Goal: Navigation & Orientation: Find specific page/section

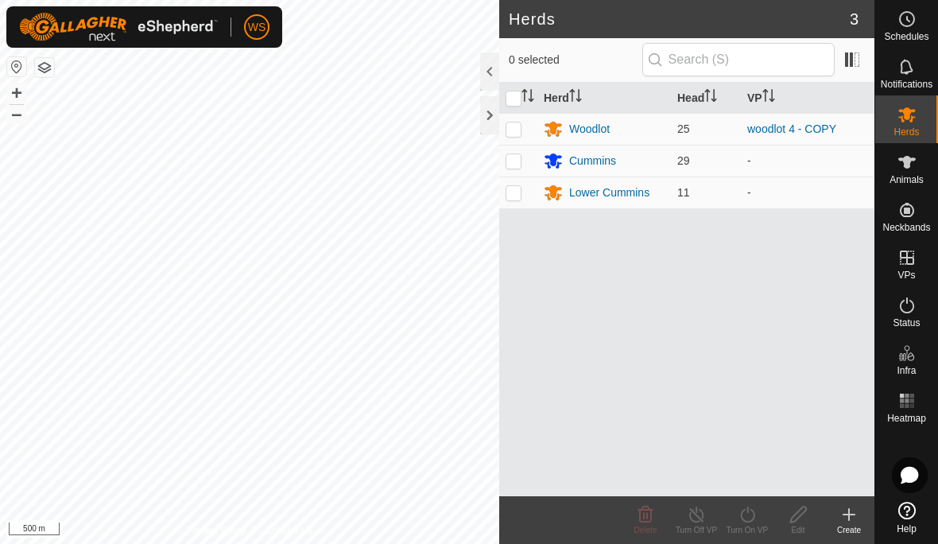
click at [492, 114] on div at bounding box center [489, 115] width 19 height 38
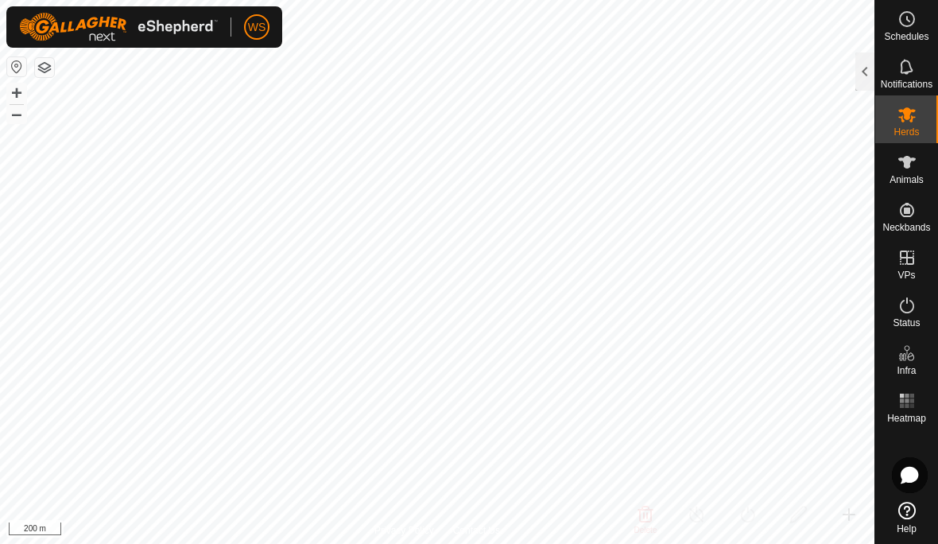
click at [916, 406] on icon at bounding box center [907, 400] width 19 height 19
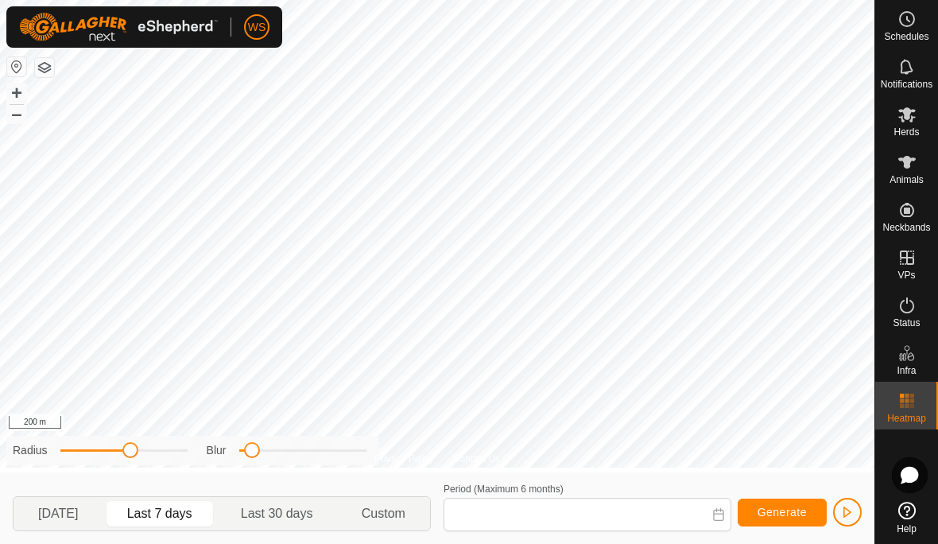
type input "[DATE] - [DATE]"
click at [913, 69] on icon at bounding box center [907, 66] width 19 height 19
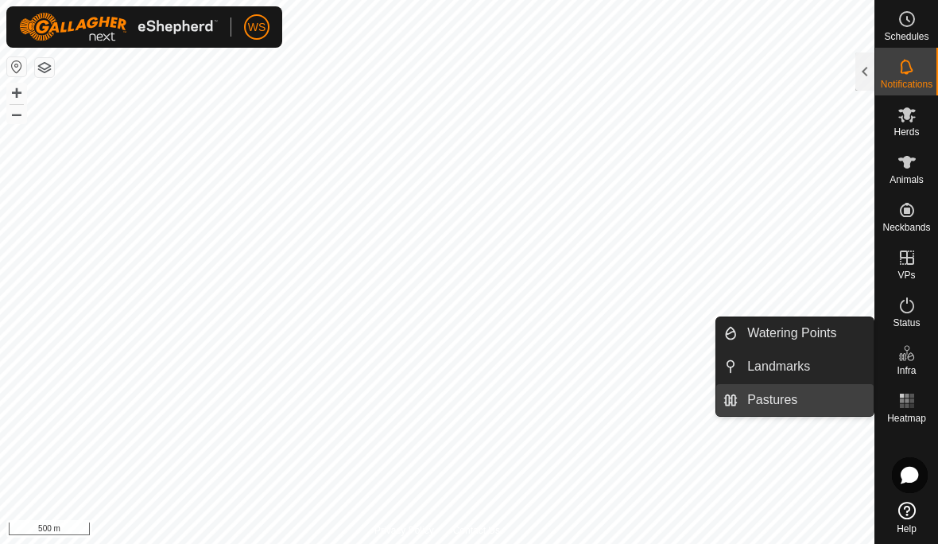
click at [795, 402] on span "Pastures" at bounding box center [773, 399] width 50 height 19
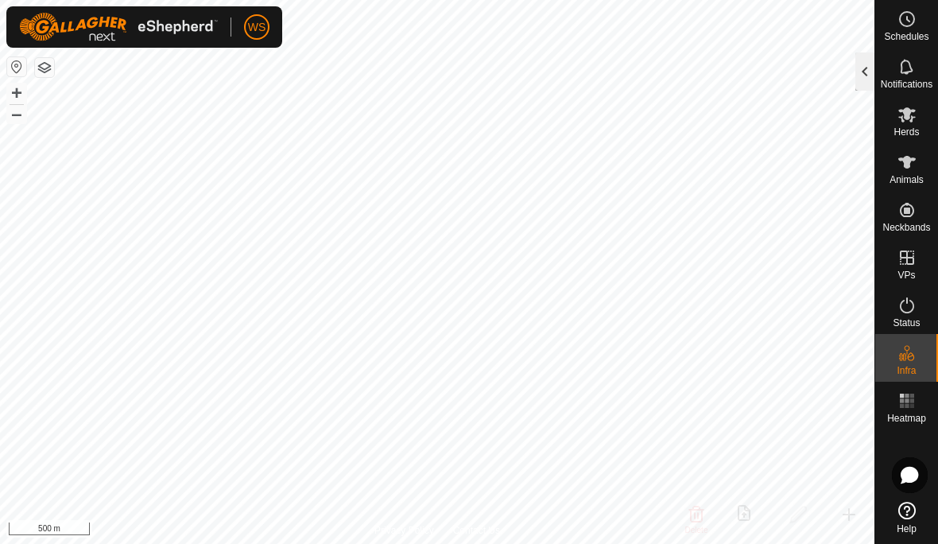
click at [865, 71] on div at bounding box center [865, 71] width 19 height 38
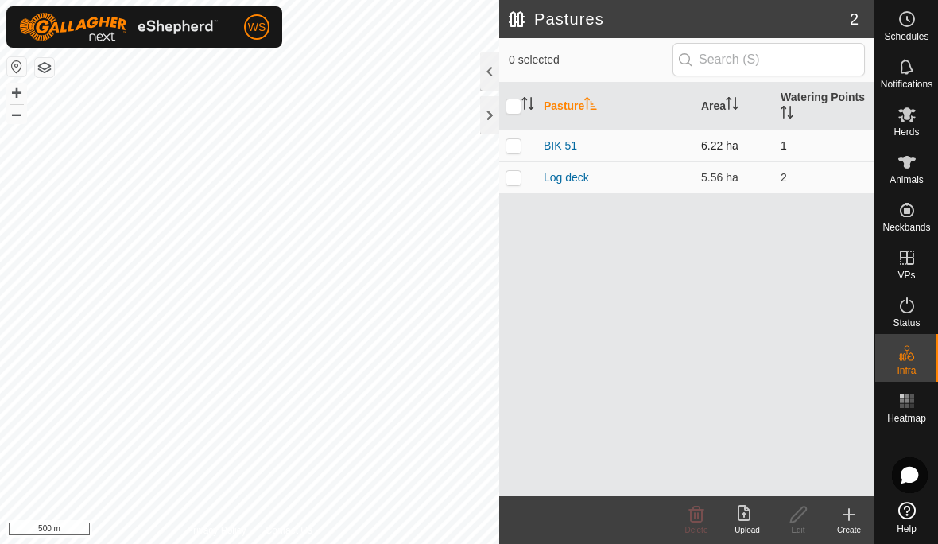
click at [520, 149] on p-checkbox at bounding box center [514, 145] width 16 height 13
checkbox input "true"
click at [514, 183] on p-checkbox at bounding box center [514, 177] width 16 height 13
checkbox input "true"
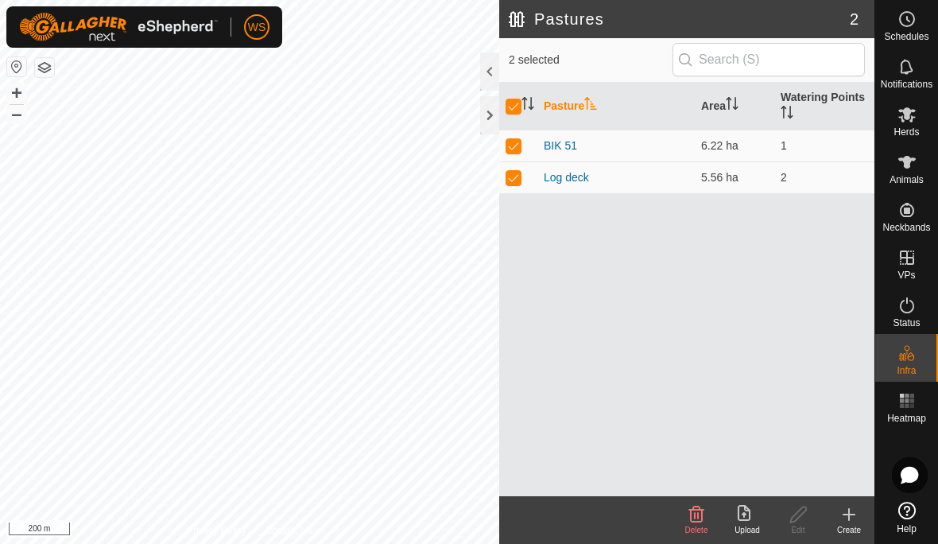
click at [52, 66] on button "button" at bounding box center [44, 67] width 19 height 19
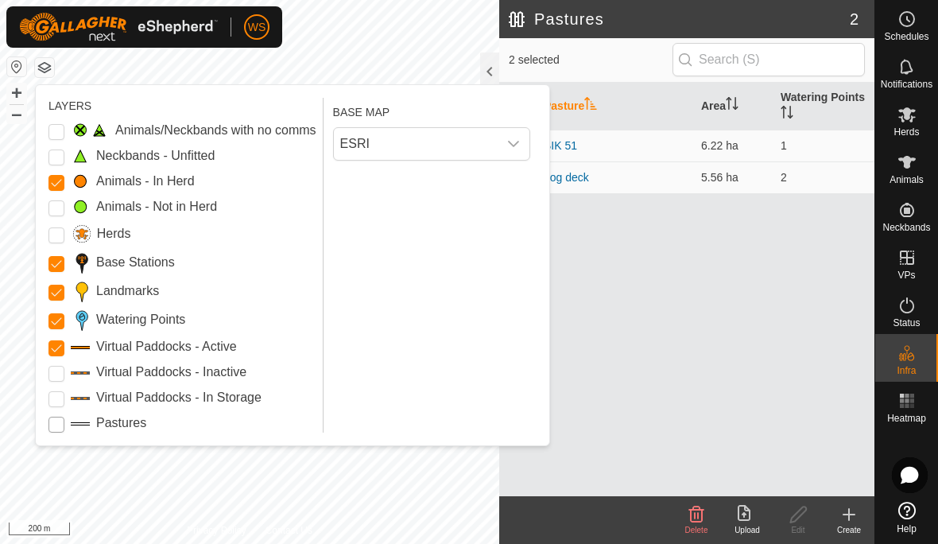
click at [56, 422] on input "Pastures" at bounding box center [57, 425] width 16 height 16
click at [358, 441] on div "LAYERS Animals/Neckbands with no comms Neckbands - Unfitted Animals - In Herd A…" at bounding box center [293, 265] width 514 height 360
click at [53, 67] on button "button" at bounding box center [44, 67] width 19 height 19
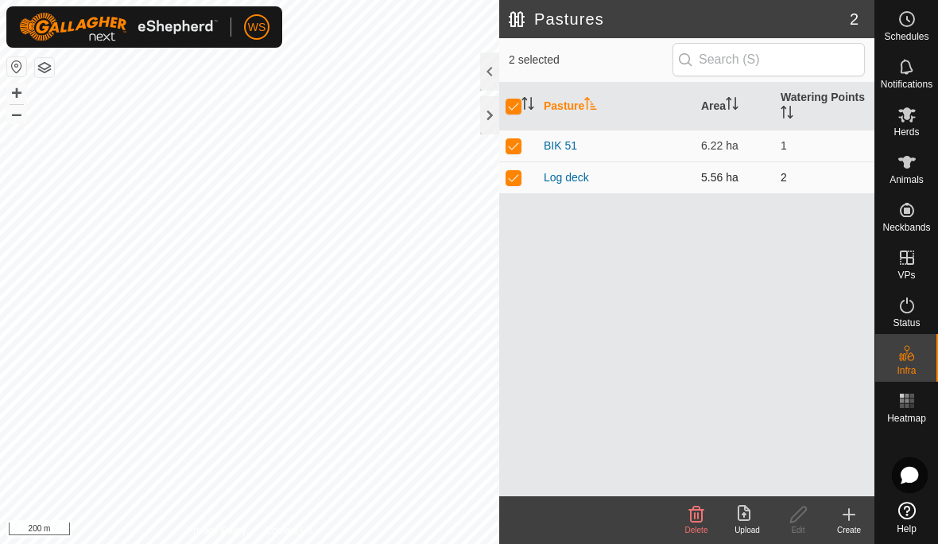
click at [511, 176] on p-checkbox at bounding box center [514, 177] width 16 height 13
checkbox input "false"
click at [491, 115] on div at bounding box center [489, 115] width 19 height 38
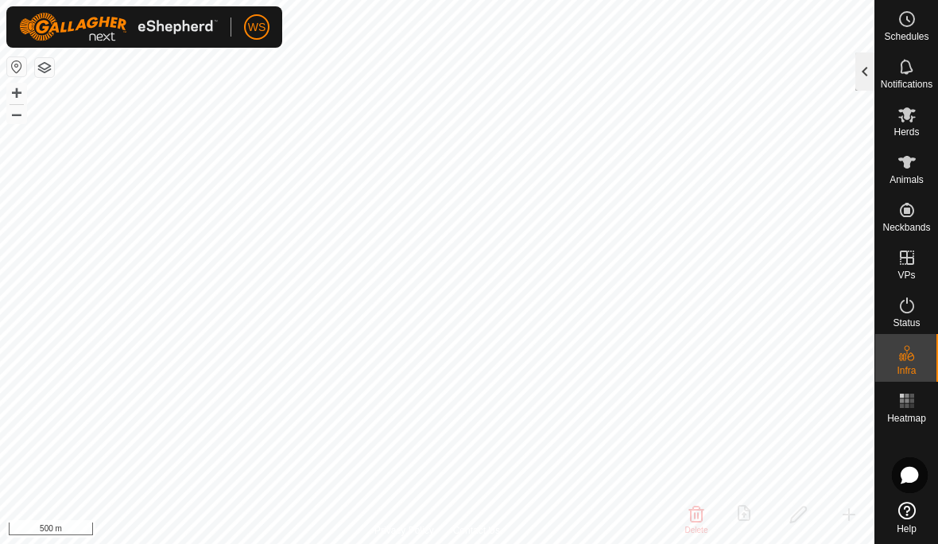
click at [857, 61] on div at bounding box center [865, 71] width 19 height 38
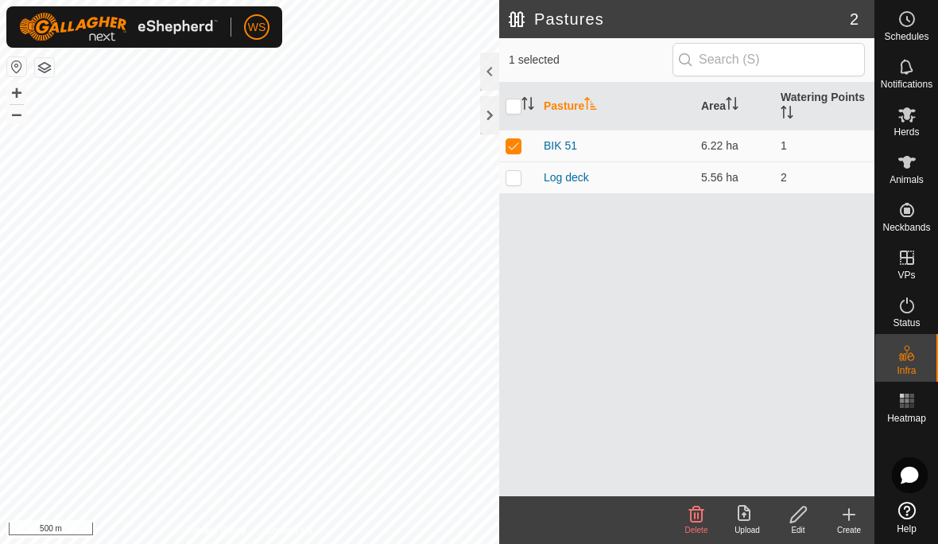
click at [45, 58] on button "button" at bounding box center [44, 67] width 19 height 19
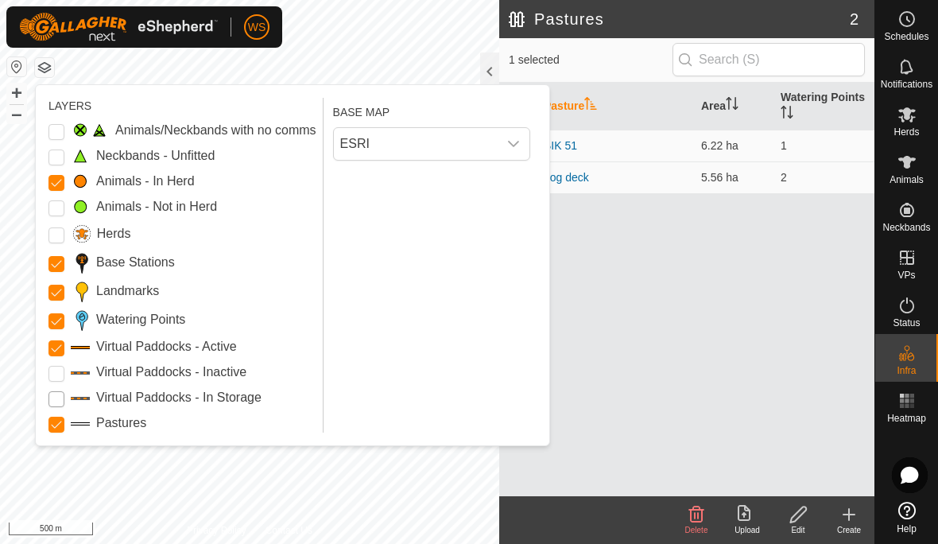
click at [54, 404] on Storage "Virtual Paddocks - In Storage" at bounding box center [57, 399] width 16 height 16
click at [52, 405] on Storage "Virtual Paddocks - In Storage" at bounding box center [57, 399] width 16 height 16
click at [50, 417] on input "Pastures" at bounding box center [57, 425] width 16 height 16
click at [38, 40] on img at bounding box center [118, 27] width 199 height 29
